Goal: Check status: Check status

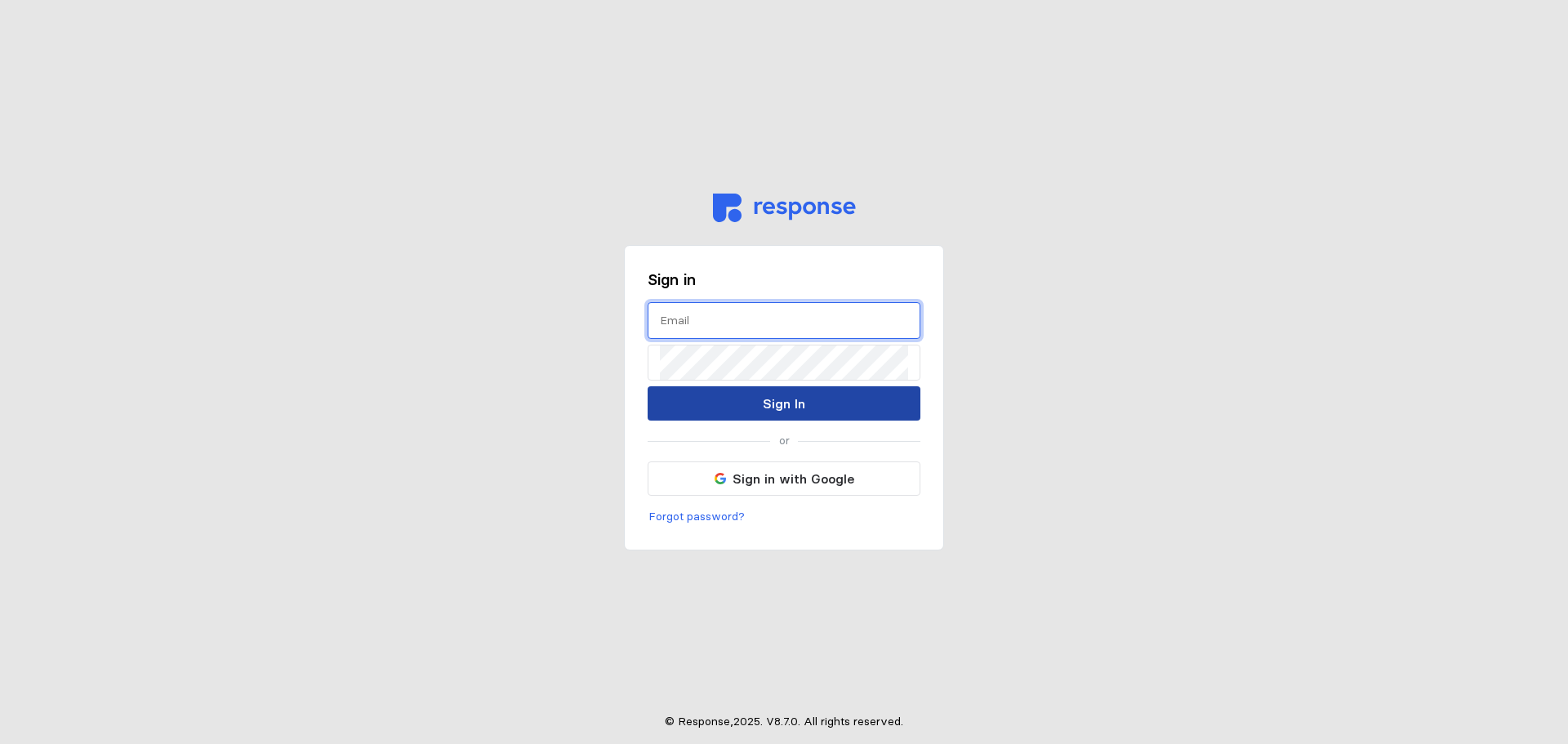
type input "sterling.westfall@getnimbl.com"
click at [805, 400] on button "Sign In" at bounding box center [783, 403] width 273 height 34
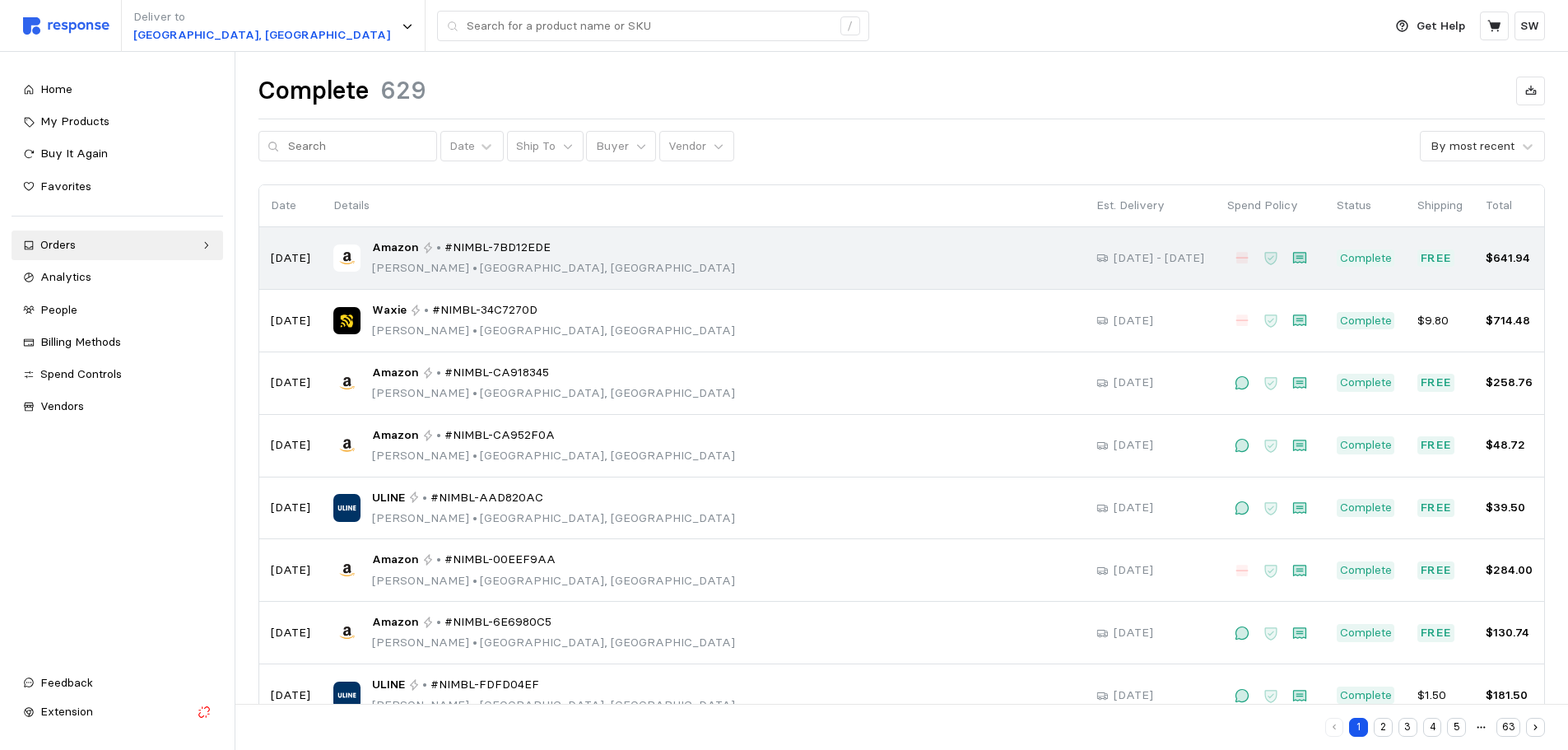
click at [469, 261] on span "•" at bounding box center [474, 267] width 10 height 15
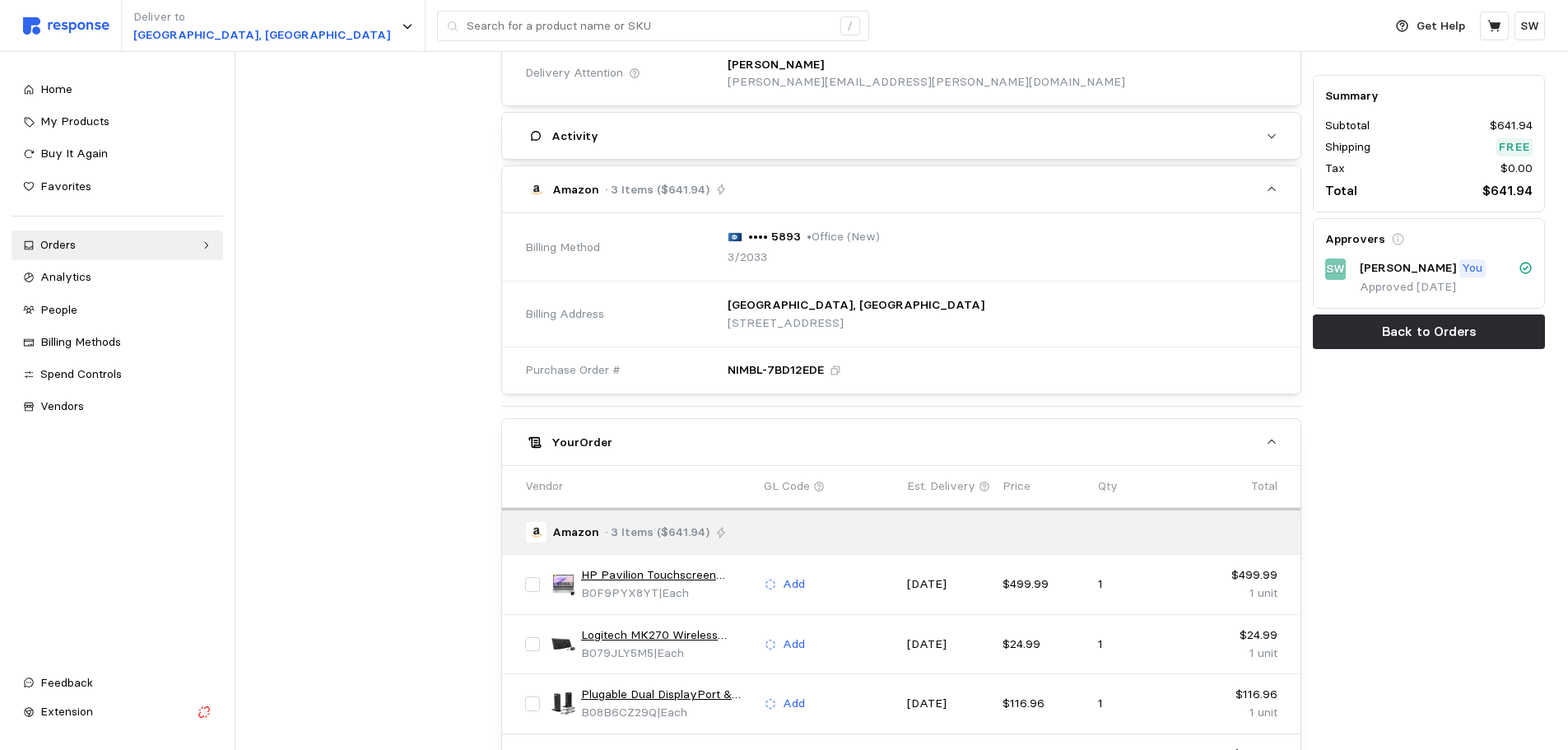
scroll to position [585, 0]
